Goal: Information Seeking & Learning: Check status

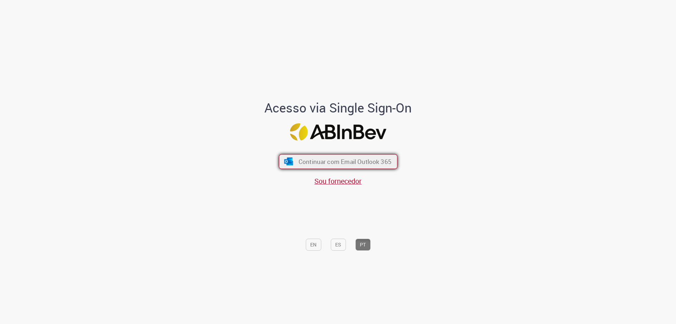
click at [334, 159] on span "Continuar com Email Outlook 365" at bounding box center [344, 161] width 93 height 8
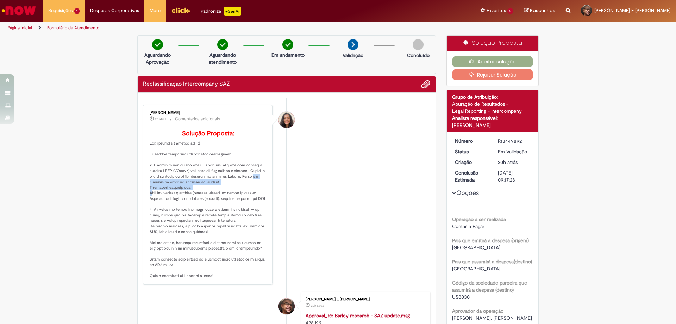
drag, startPoint x: 190, startPoint y: 198, endPoint x: 154, endPoint y: 194, distance: 36.1
click at [154, 194] on p "Solução Proposta:" at bounding box center [208, 204] width 117 height 149
click at [160, 198] on p "Solução Proposta:" at bounding box center [208, 204] width 117 height 149
drag, startPoint x: 150, startPoint y: 269, endPoint x: 193, endPoint y: 276, distance: 44.2
click at [193, 276] on p "Solução Proposta:" at bounding box center [208, 204] width 117 height 149
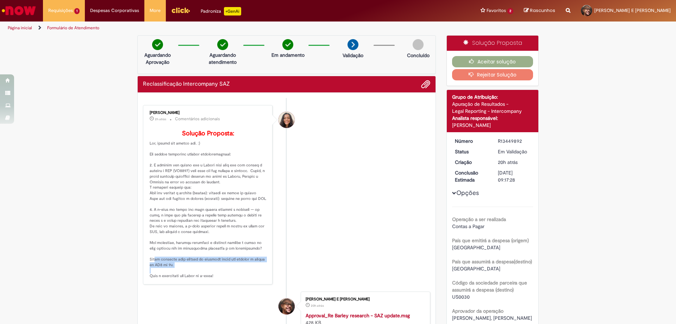
click at [193, 276] on p "Solução Proposta:" at bounding box center [208, 204] width 117 height 149
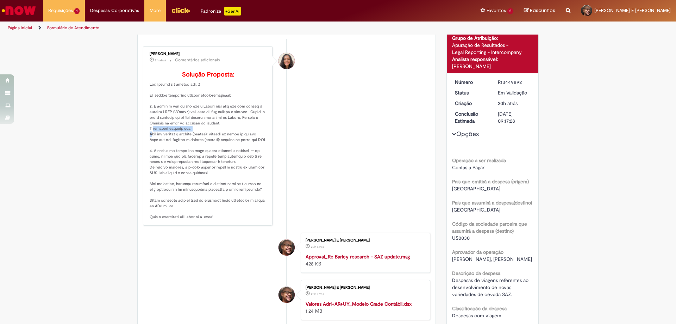
drag, startPoint x: 147, startPoint y: 142, endPoint x: 241, endPoint y: 141, distance: 93.7
click at [241, 141] on p "Solução Proposta:" at bounding box center [208, 145] width 117 height 149
click at [251, 144] on p "Solução Proposta:" at bounding box center [208, 145] width 117 height 149
drag, startPoint x: 148, startPoint y: 144, endPoint x: 221, endPoint y: 147, distance: 73.3
click at [255, 144] on p "Solução Proposta:" at bounding box center [208, 145] width 117 height 149
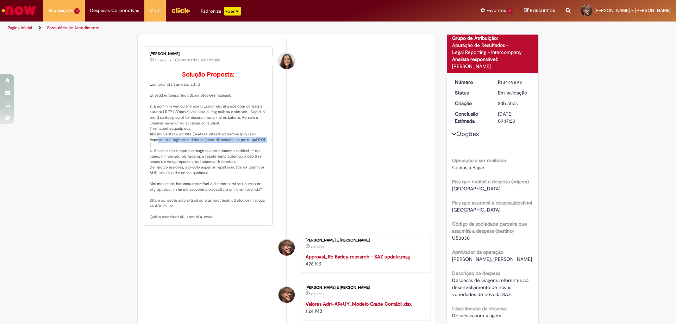
drag, startPoint x: 151, startPoint y: 149, endPoint x: 264, endPoint y: 149, distance: 112.0
click at [264, 149] on p "Solução Proposta:" at bounding box center [208, 145] width 117 height 149
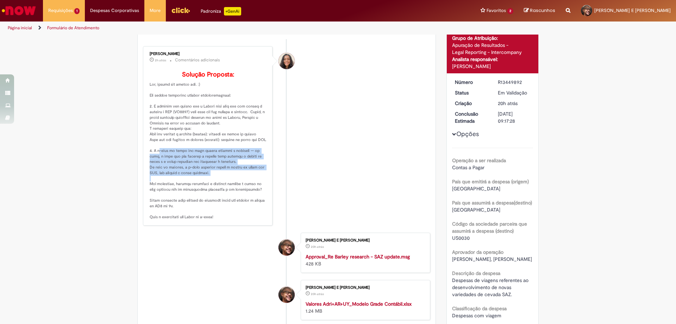
drag, startPoint x: 155, startPoint y: 162, endPoint x: 215, endPoint y: 184, distance: 63.5
click at [215, 184] on p "Solução Proposta:" at bounding box center [208, 145] width 117 height 149
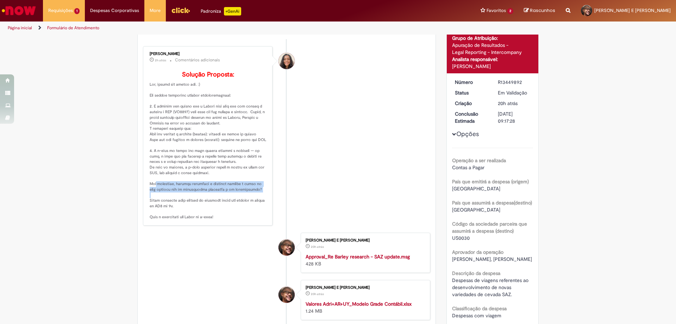
drag, startPoint x: 148, startPoint y: 194, endPoint x: 256, endPoint y: 202, distance: 107.7
click at [256, 202] on p "Solução Proposta:" at bounding box center [208, 145] width 117 height 149
click at [224, 203] on p "Solução Proposta:" at bounding box center [208, 145] width 117 height 149
click at [192, 220] on p "Solução Proposta:" at bounding box center [208, 145] width 117 height 149
drag, startPoint x: 495, startPoint y: 81, endPoint x: 522, endPoint y: 82, distance: 26.5
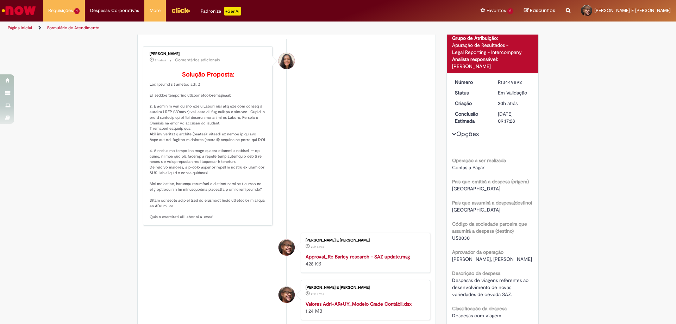
click at [522, 82] on div "R13449892" at bounding box center [514, 82] width 33 height 7
copy div "R13449892"
